Goal: Task Accomplishment & Management: Complete application form

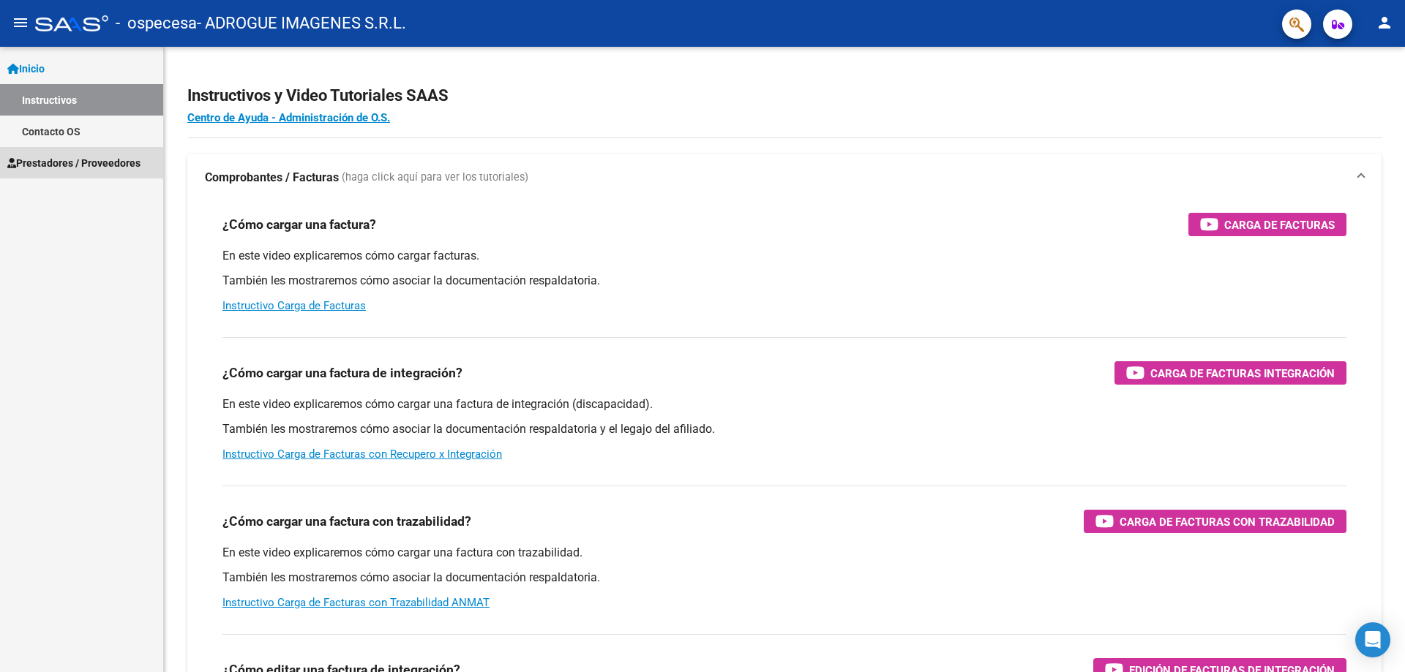
click at [66, 166] on span "Prestadores / Proveedores" at bounding box center [73, 163] width 133 height 16
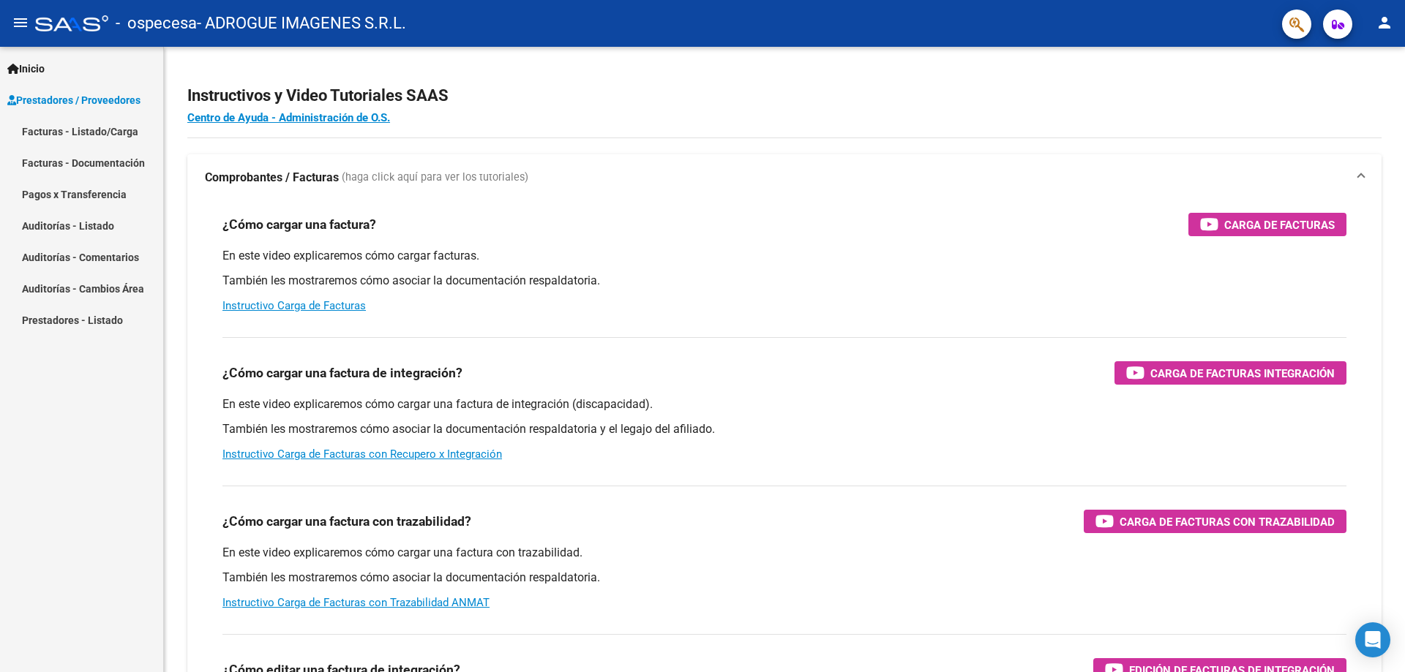
click at [98, 135] on link "Facturas - Listado/Carga" at bounding box center [81, 131] width 163 height 31
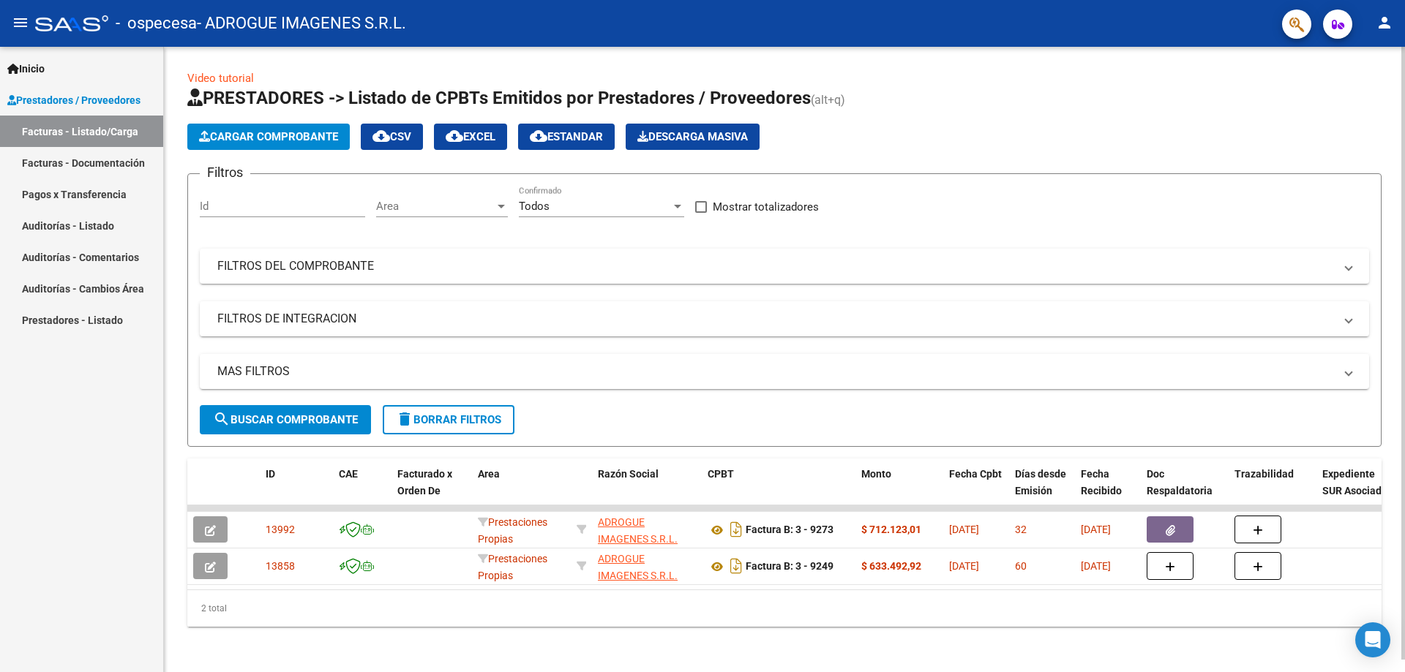
click at [264, 133] on span "Cargar Comprobante" at bounding box center [268, 136] width 139 height 13
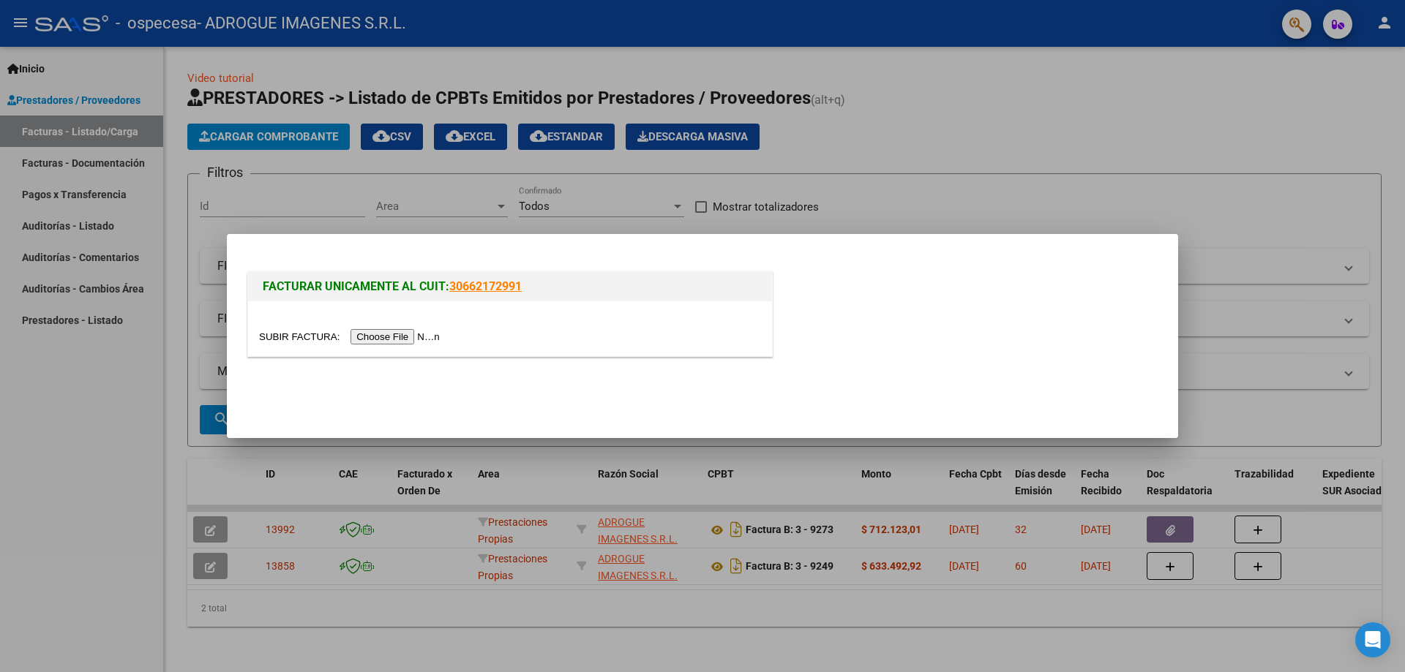
click at [371, 334] on input "file" at bounding box center [351, 336] width 185 height 15
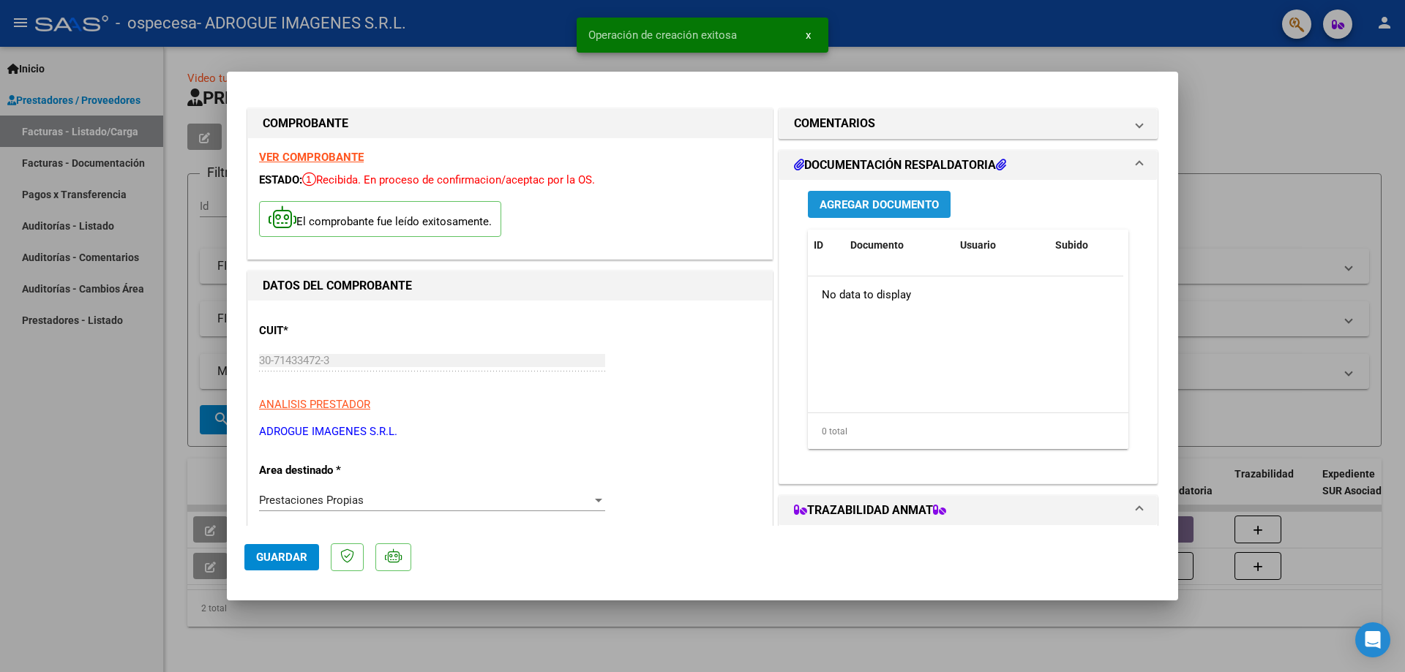
click at [919, 202] on span "Agregar Documento" at bounding box center [879, 204] width 119 height 13
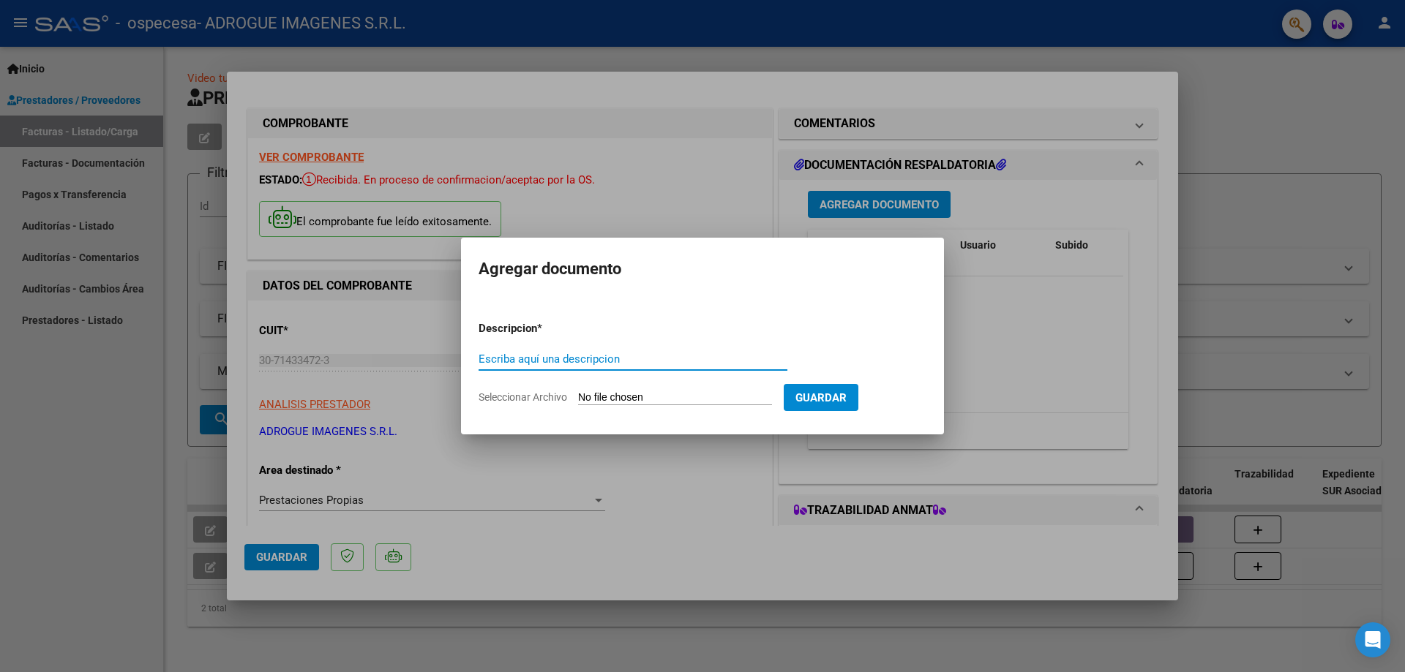
click at [629, 363] on input "Escriba aquí una descripcion" at bounding box center [633, 359] width 309 height 13
type input "s"
type input "SOPORTE ELECTRONICO 08 2025"
click at [743, 401] on input "Seleccionar Archivo" at bounding box center [675, 398] width 194 height 14
type input "C:\fakepath\CERAMISTAS EXENTO SOPORTE ELECTRONICO 08 2025.pdf"
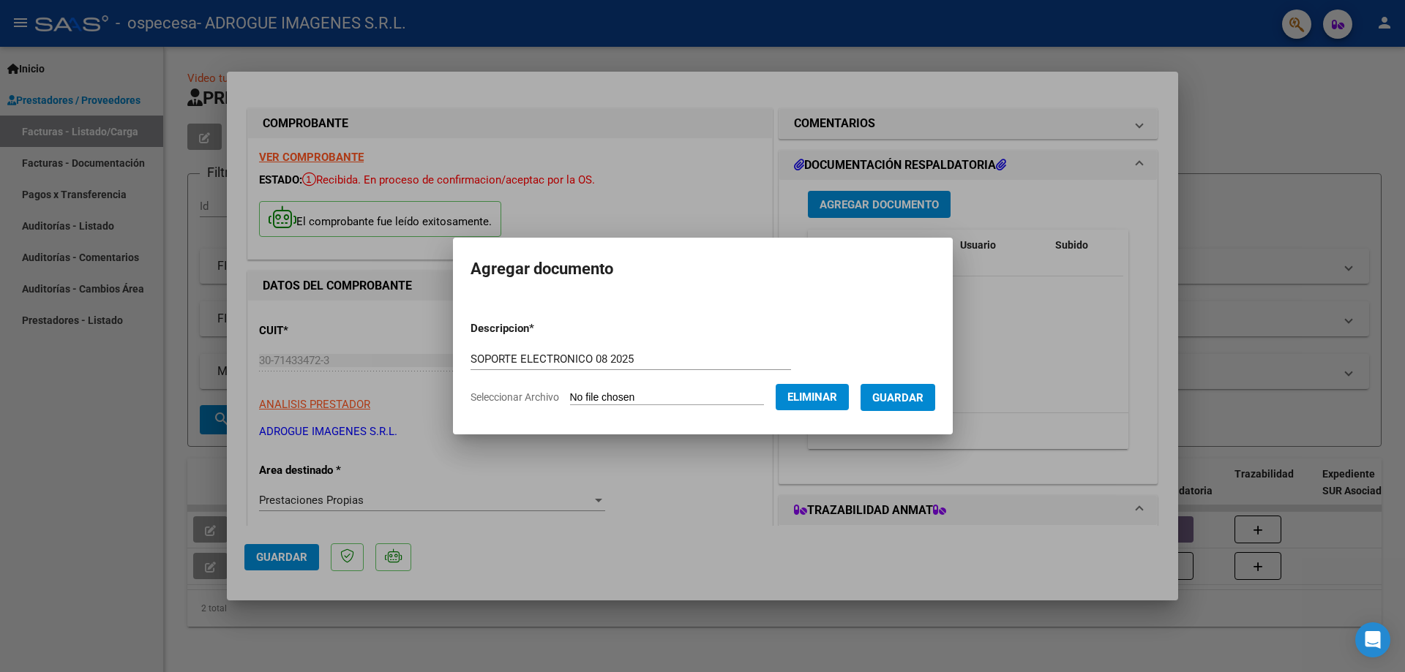
click at [908, 399] on span "Guardar" at bounding box center [897, 397] width 51 height 13
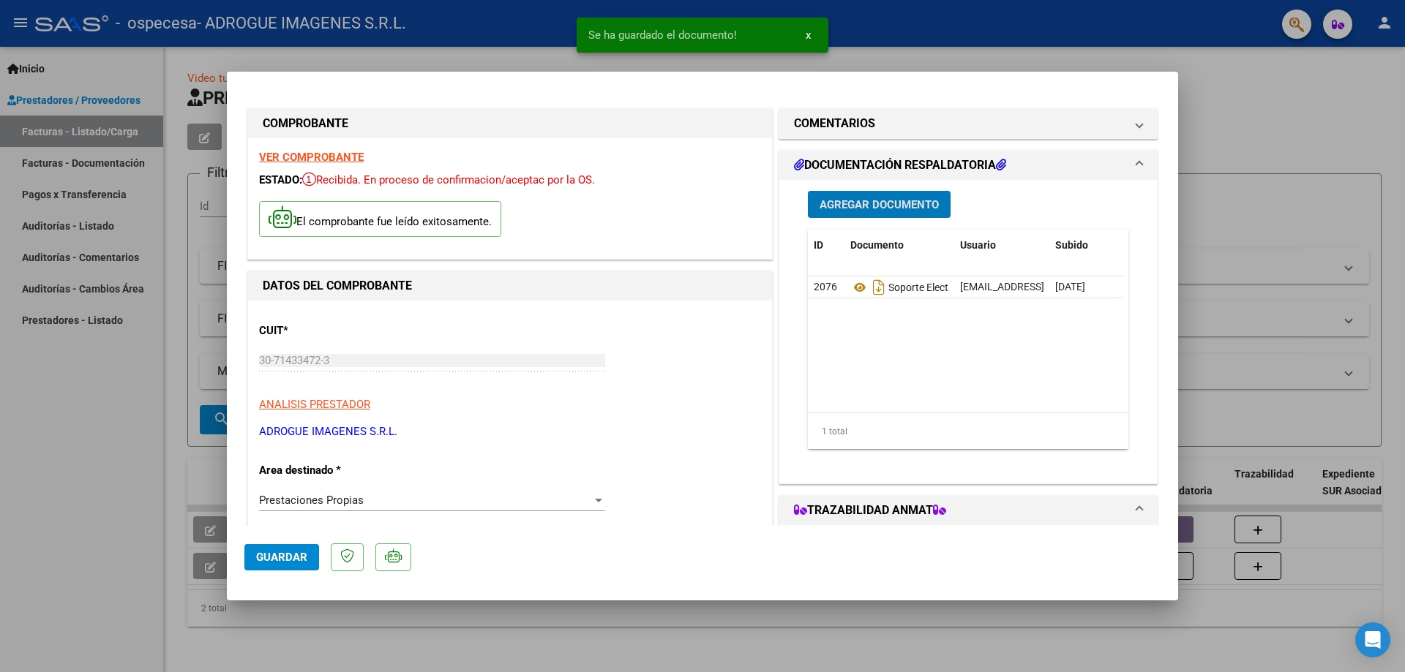
click at [869, 211] on span "Agregar Documento" at bounding box center [879, 204] width 119 height 13
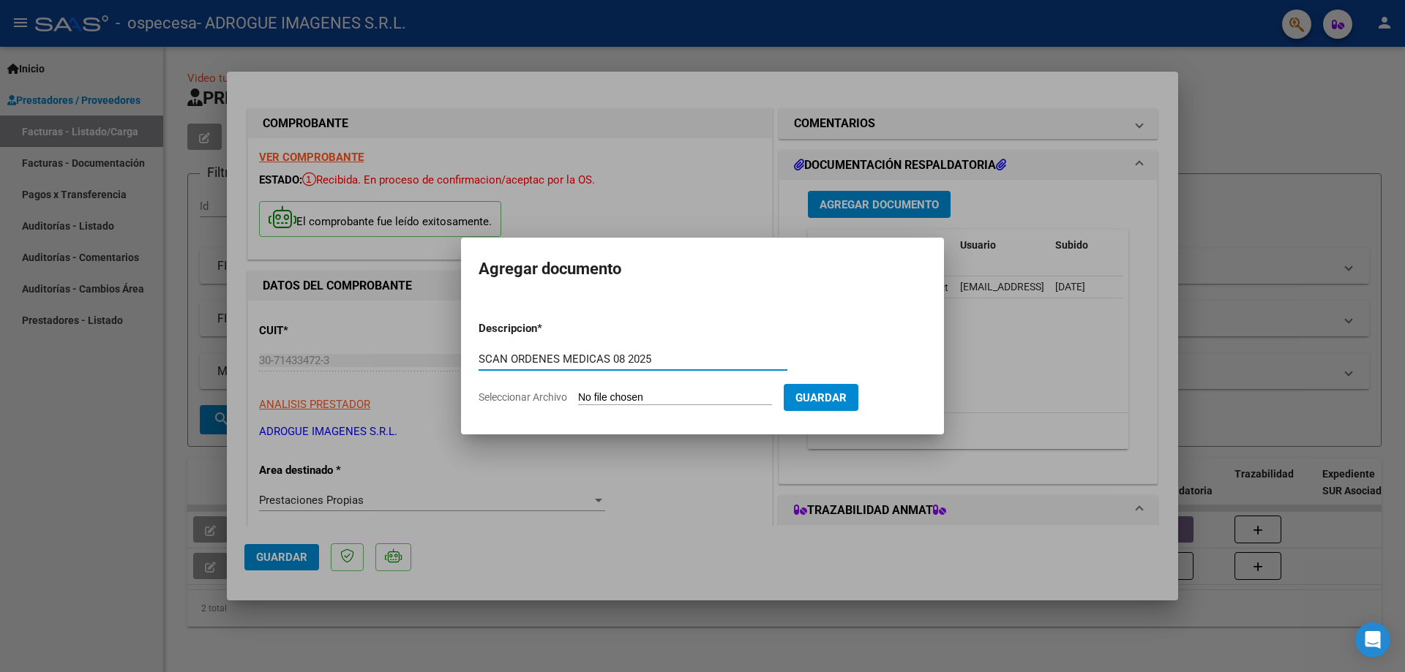
type input "SCAN ORDENES MEDICAS 08 2025"
click at [680, 392] on input "Seleccionar Archivo" at bounding box center [675, 398] width 194 height 14
type input "C:\fakepath\SCAN ORDENES MEDICAS CERAMISTAS 08 2025.pdf"
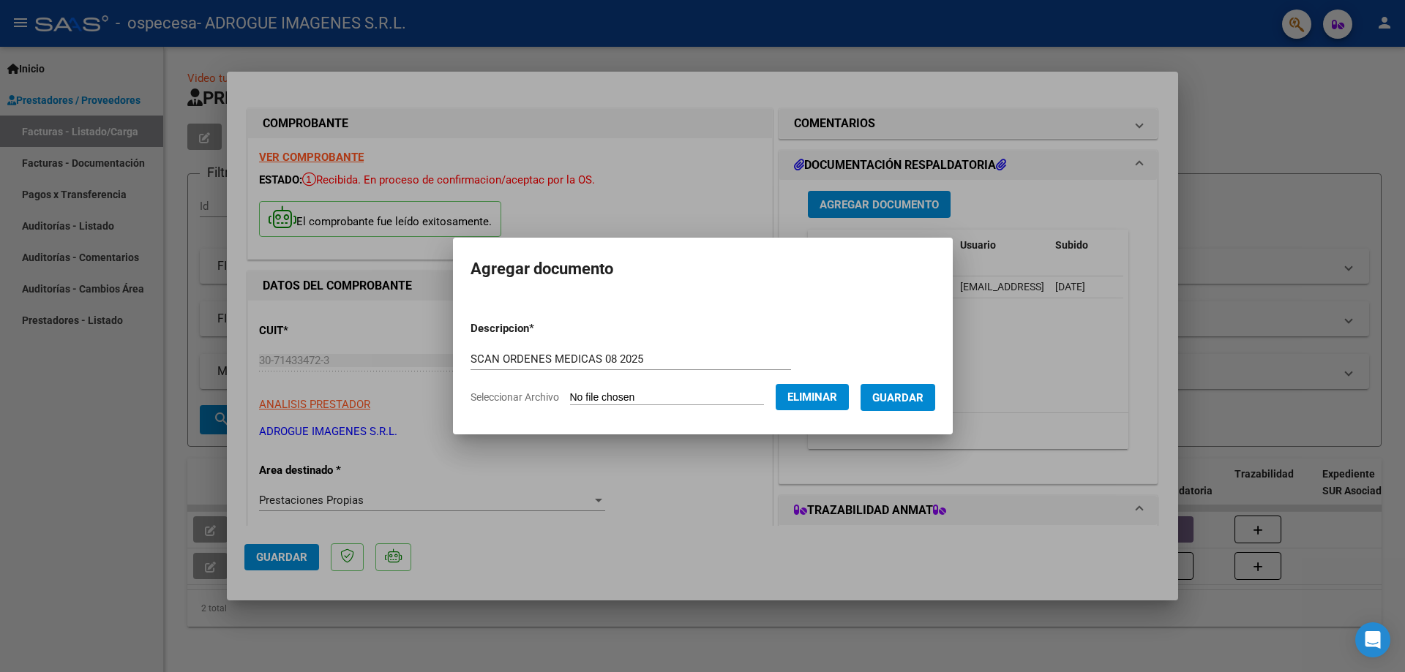
click at [926, 406] on button "Guardar" at bounding box center [898, 397] width 75 height 27
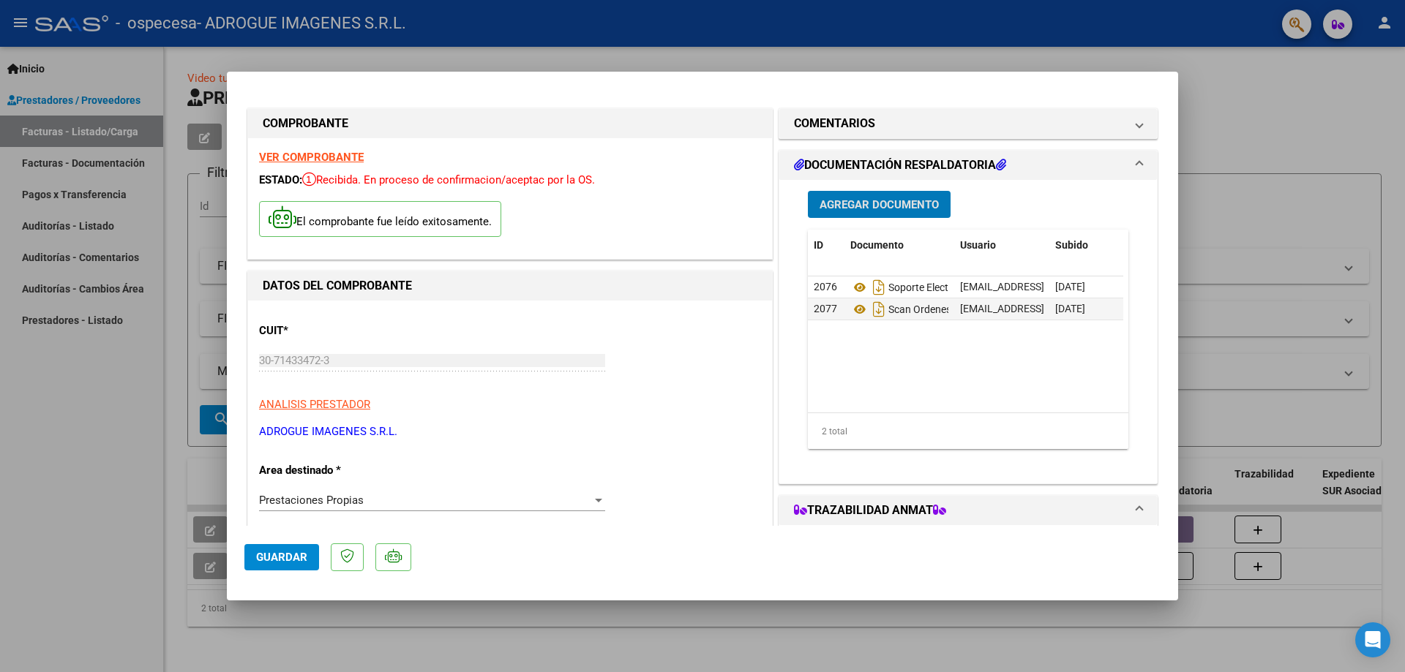
click at [866, 194] on button "Agregar Documento" at bounding box center [879, 204] width 143 height 27
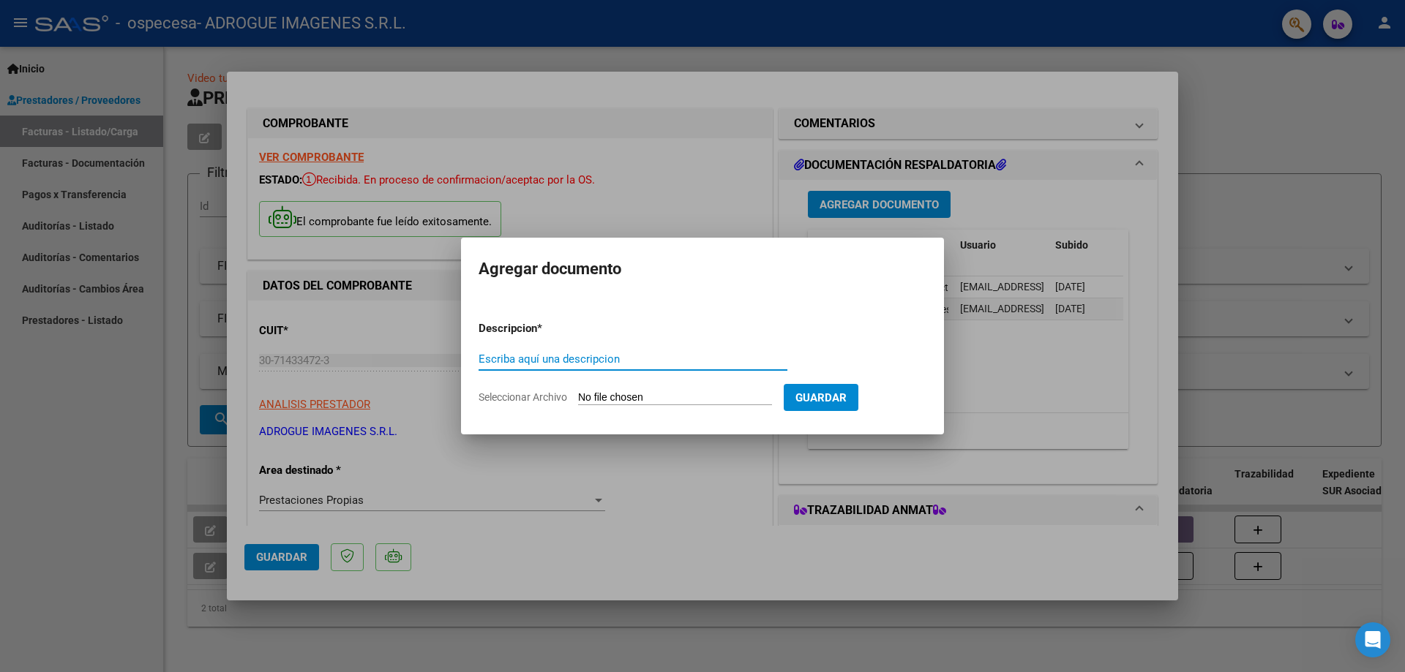
click at [621, 357] on input "Escriba aquí una descripcion" at bounding box center [633, 359] width 309 height 13
type input "SOPORTE ELECTRONICO EXCEL 08 2025"
click at [639, 381] on div "SOPORTE ELECTRONICO EXCEL 08 2025 Escriba aquí una descripcion" at bounding box center [633, 366] width 309 height 36
click at [642, 390] on form "Descripcion * SOPORTE ELECTRONICO EXCEL 08 2025 Escriba aquí una descripcion Se…" at bounding box center [703, 363] width 448 height 107
click at [648, 394] on input "Seleccionar Archivo" at bounding box center [675, 398] width 194 height 14
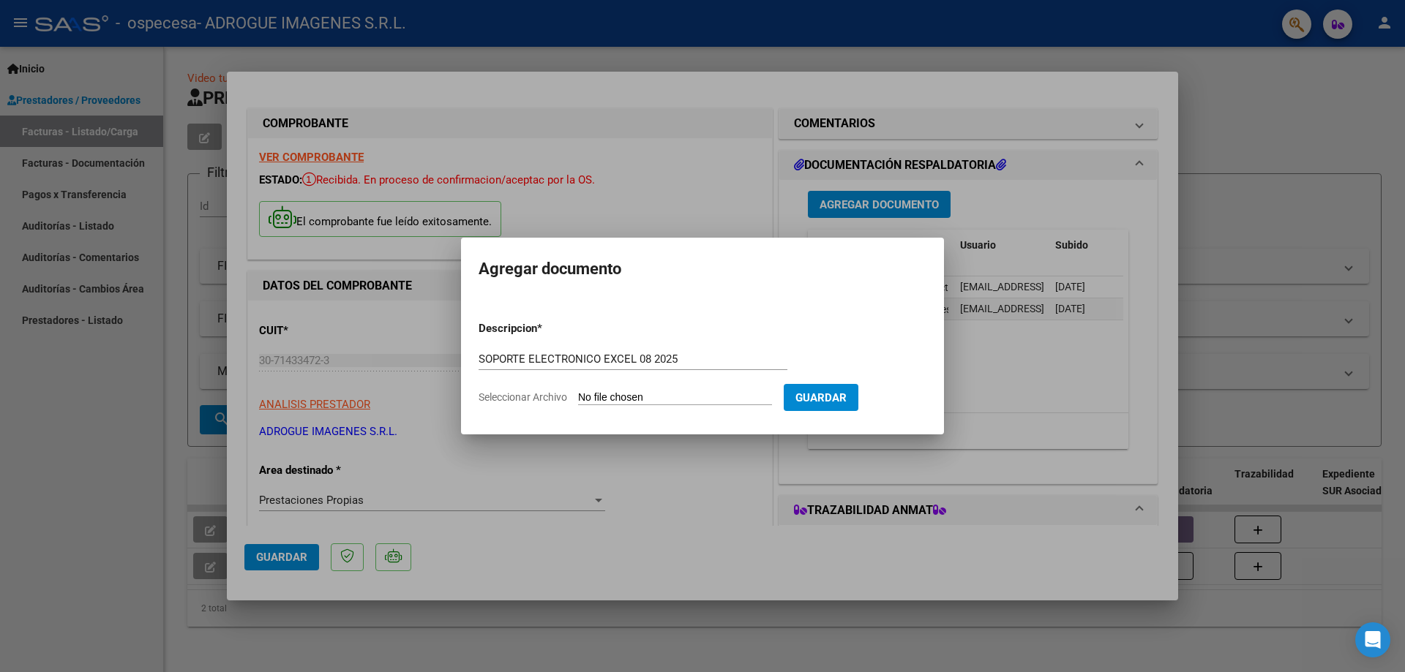
type input "C:\fakepath\SOPORTE ELECTRONICO 08 2025.xlsx"
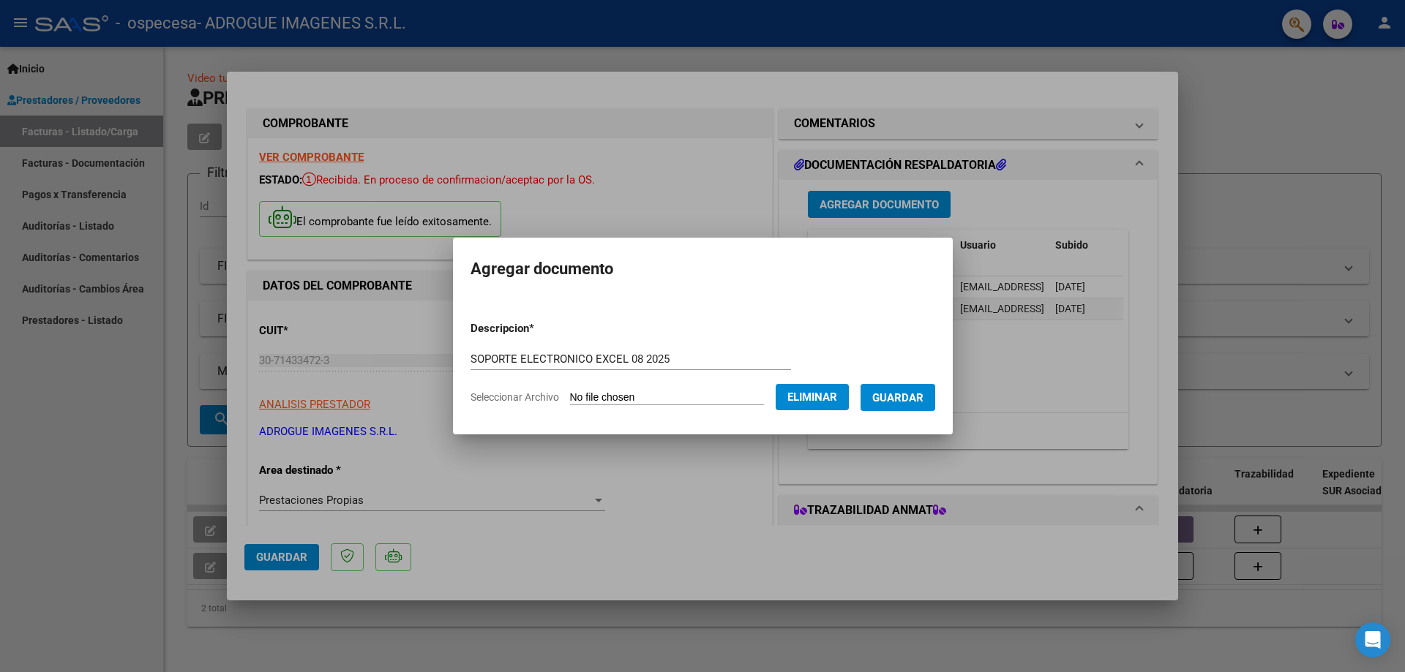
click at [912, 393] on span "Guardar" at bounding box center [897, 397] width 51 height 13
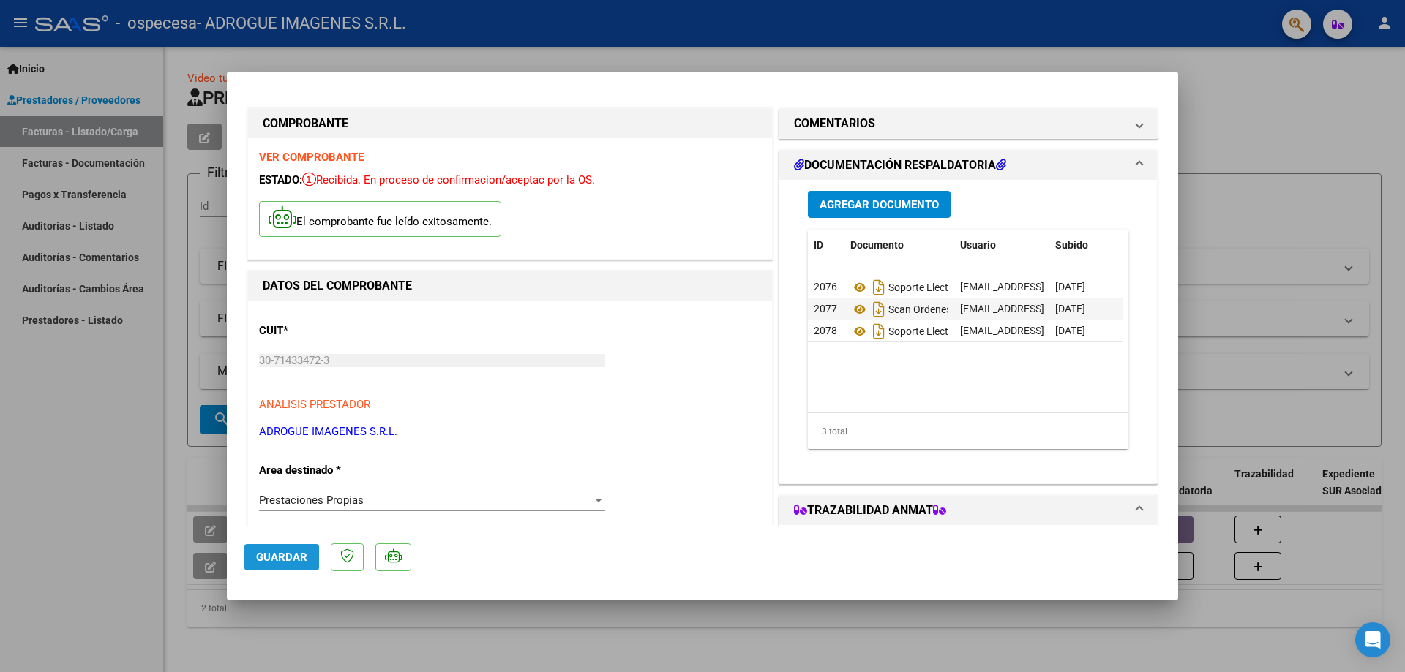
click at [272, 558] on span "Guardar" at bounding box center [281, 557] width 51 height 13
click at [1281, 68] on div at bounding box center [702, 336] width 1405 height 672
type input "$ 0,00"
